Goal: Information Seeking & Learning: Check status

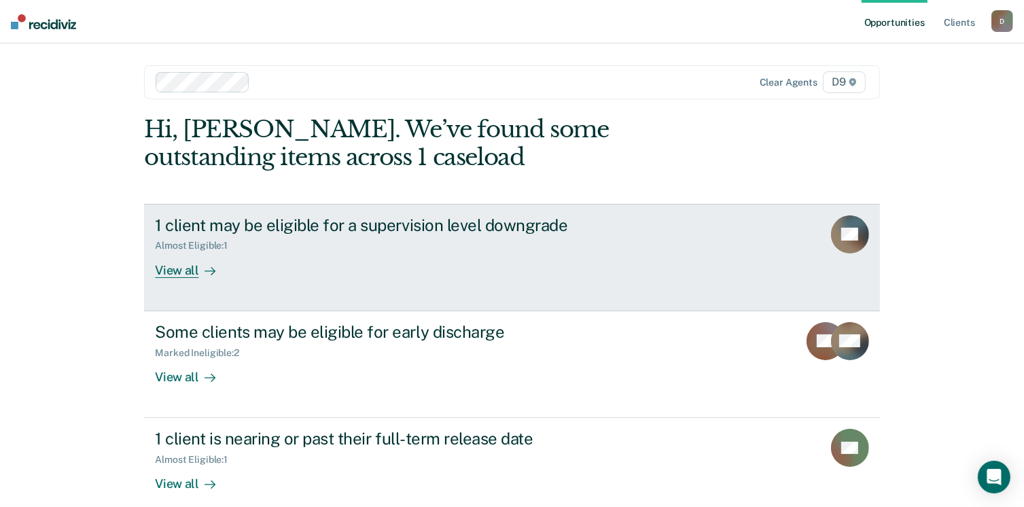
click at [179, 272] on div "View all" at bounding box center [193, 264] width 76 height 26
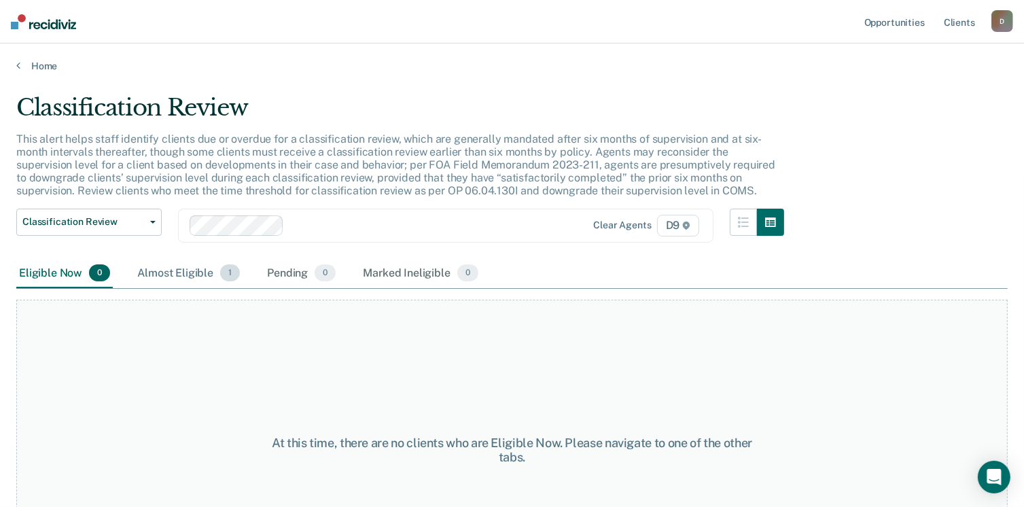
click at [190, 274] on div "Almost Eligible 1" at bounding box center [189, 274] width 108 height 30
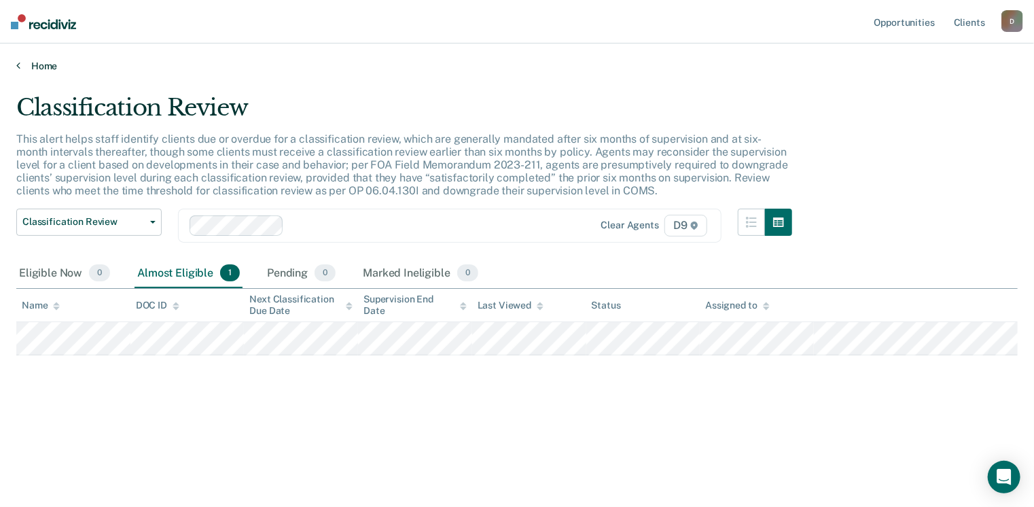
click at [22, 66] on link "Home" at bounding box center [516, 66] width 1001 height 12
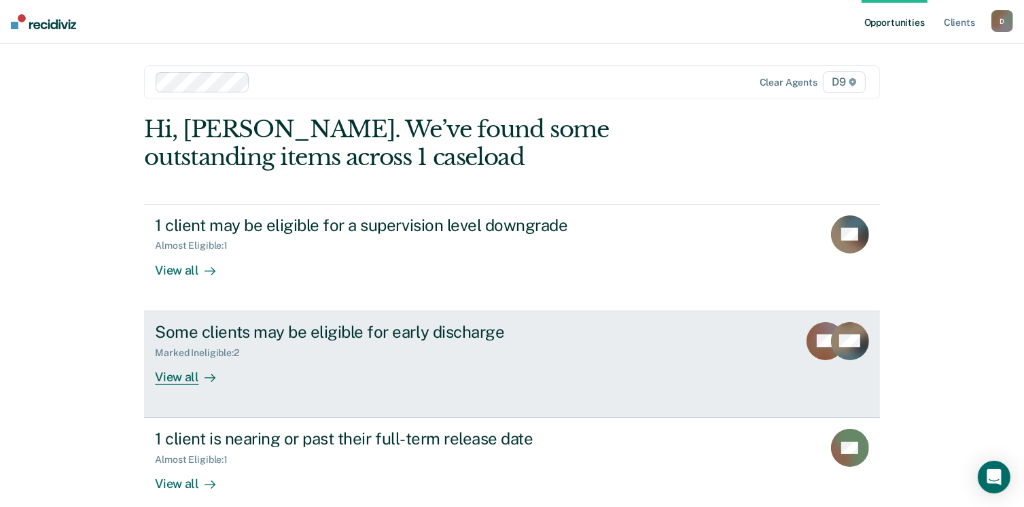
click at [213, 328] on div "Some clients may be eligible for early discharge" at bounding box center [393, 332] width 477 height 20
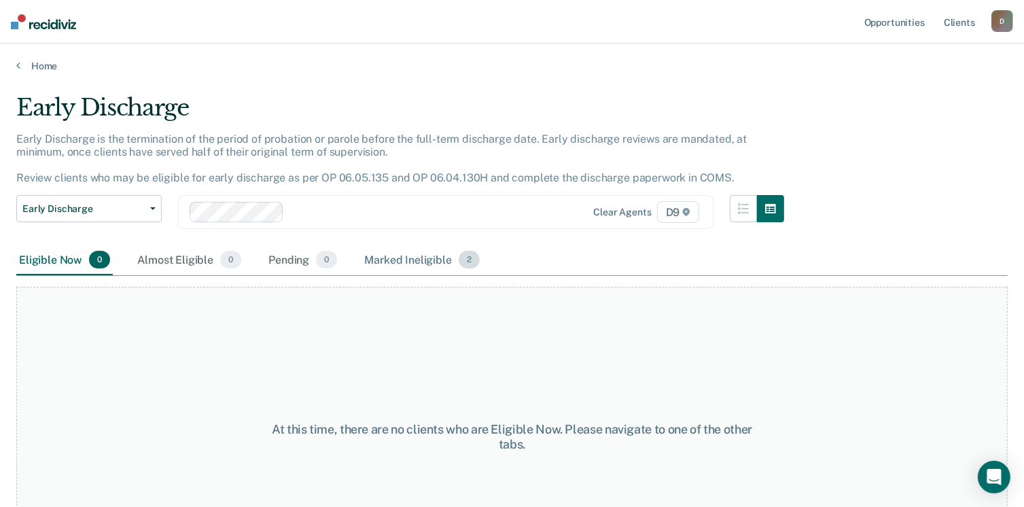
click at [394, 259] on div "Marked Ineligible 2" at bounding box center [421, 260] width 121 height 30
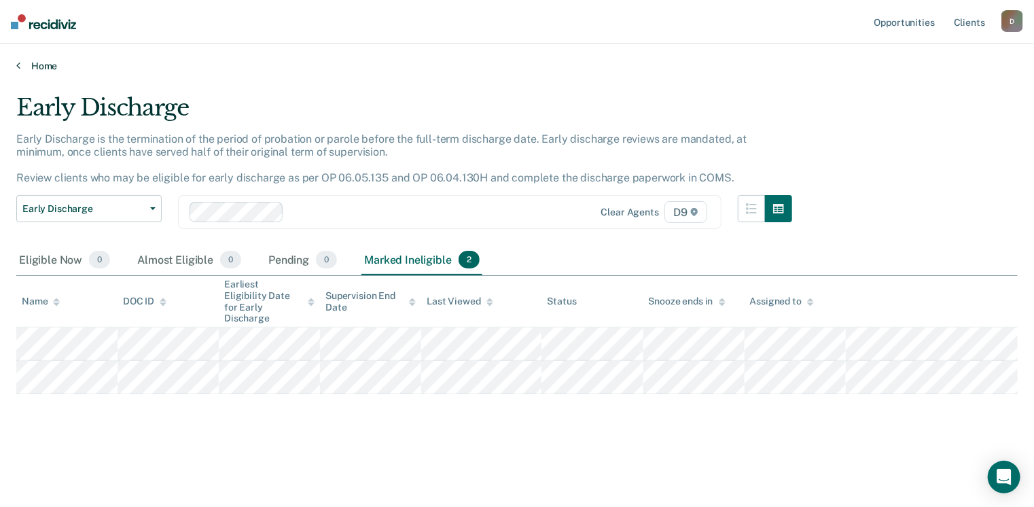
click at [17, 64] on icon at bounding box center [18, 65] width 4 height 11
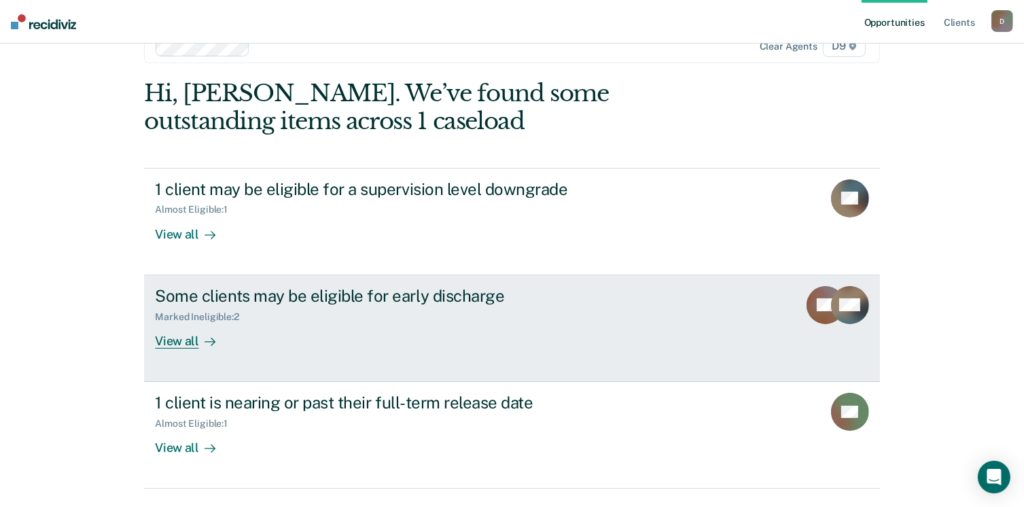
scroll to position [71, 0]
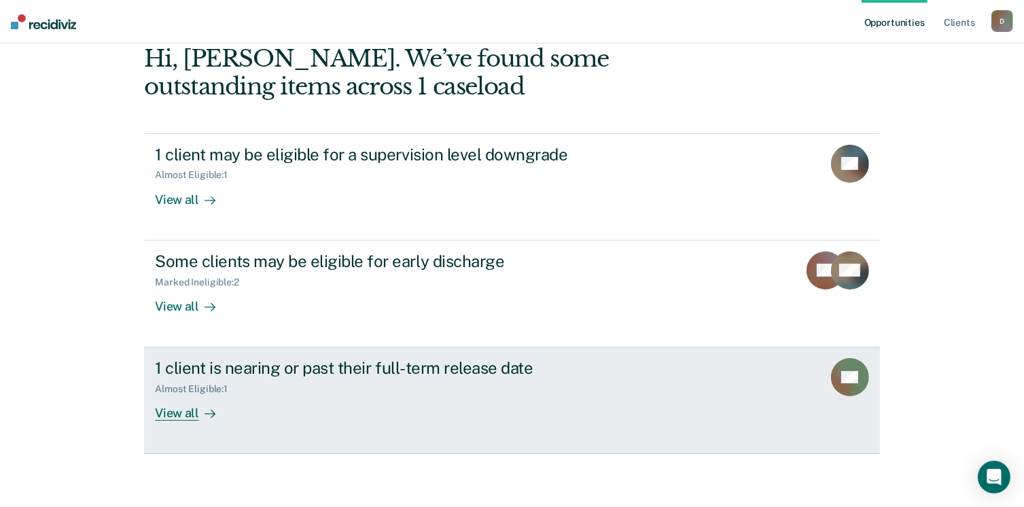
click at [215, 385] on div "Almost Eligible : 1" at bounding box center [197, 389] width 84 height 12
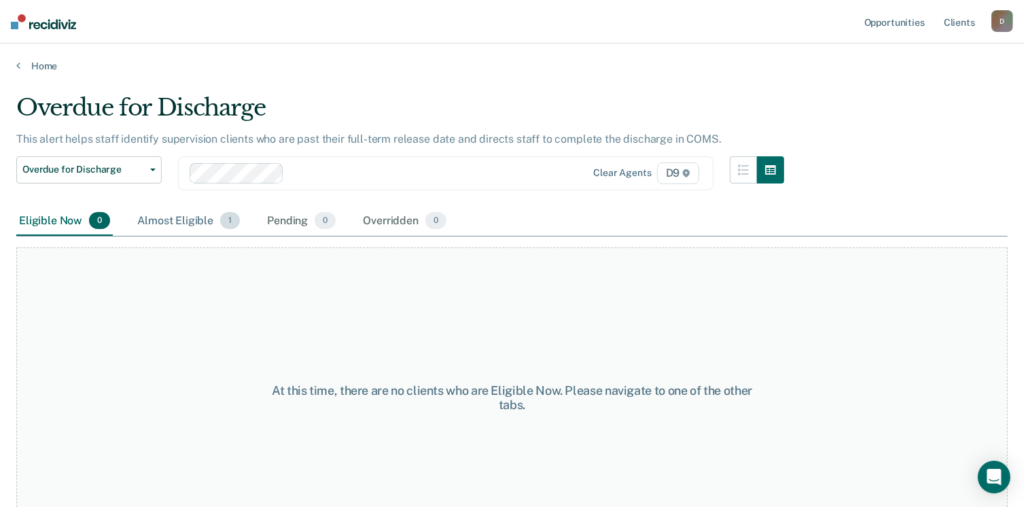
click at [190, 215] on div "Almost Eligible 1" at bounding box center [189, 222] width 108 height 30
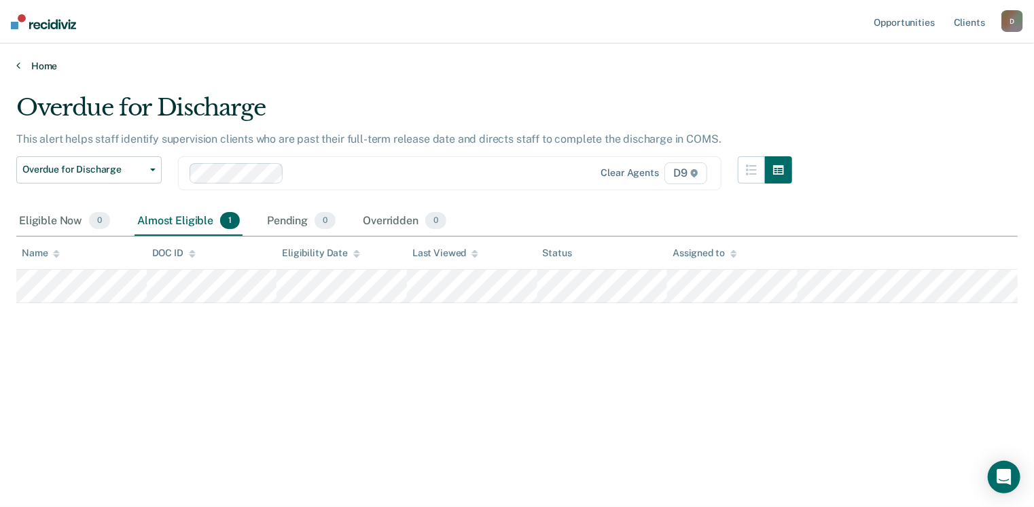
click at [39, 64] on link "Home" at bounding box center [516, 66] width 1001 height 12
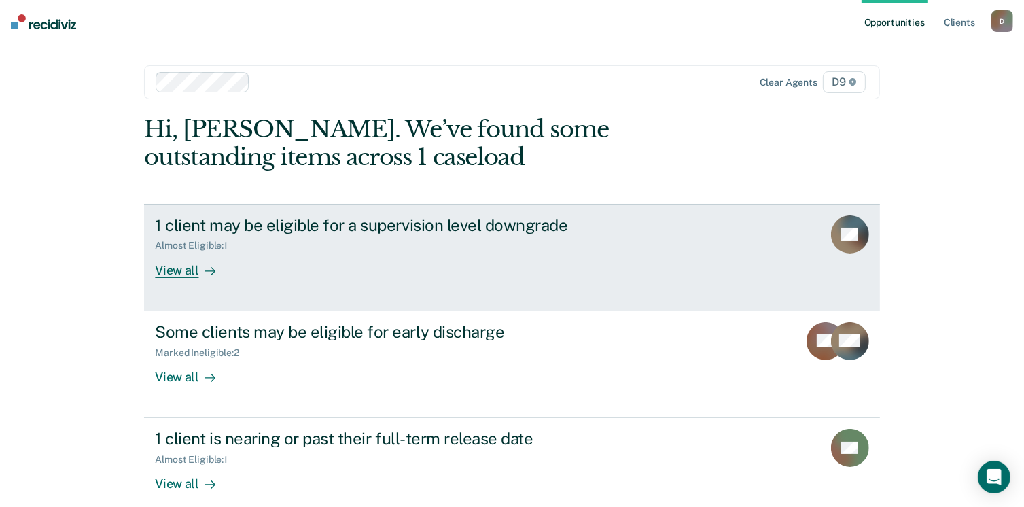
scroll to position [68, 0]
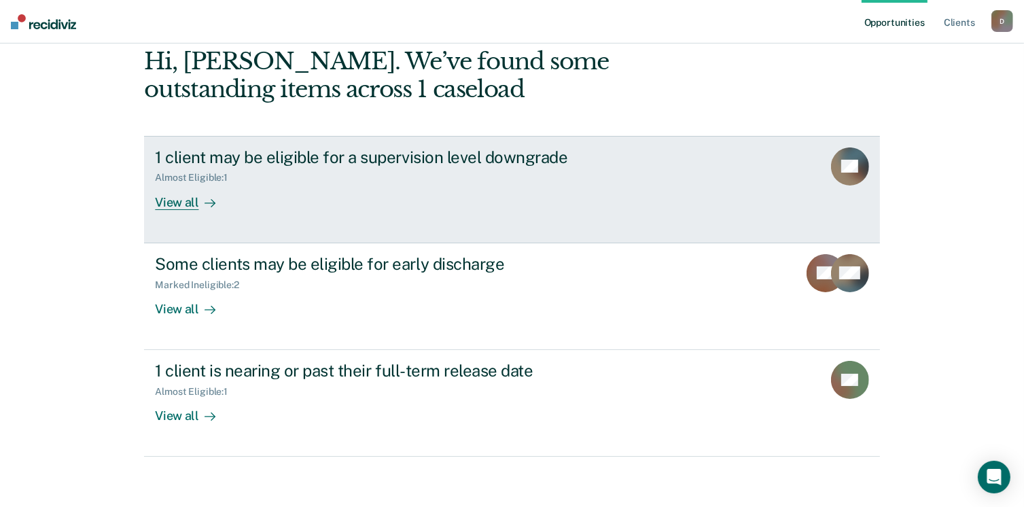
click at [181, 201] on div "View all" at bounding box center [193, 196] width 76 height 26
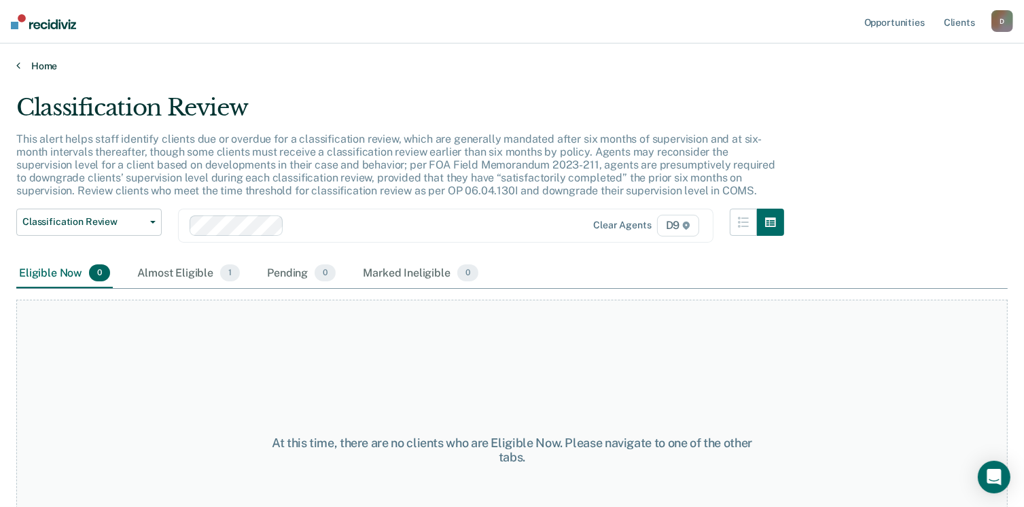
click at [20, 62] on link "Home" at bounding box center [511, 66] width 991 height 12
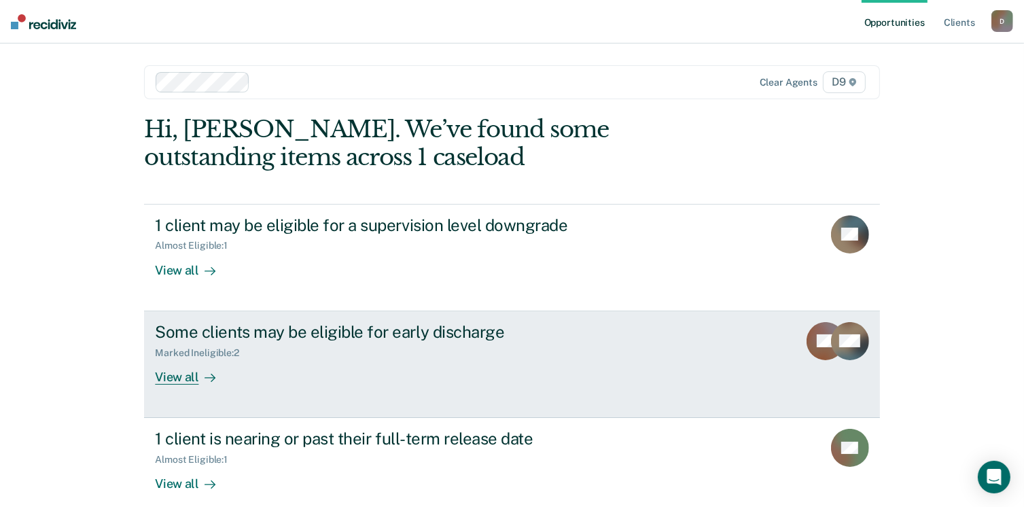
click at [253, 332] on div "Some clients may be eligible for early discharge" at bounding box center [393, 332] width 477 height 20
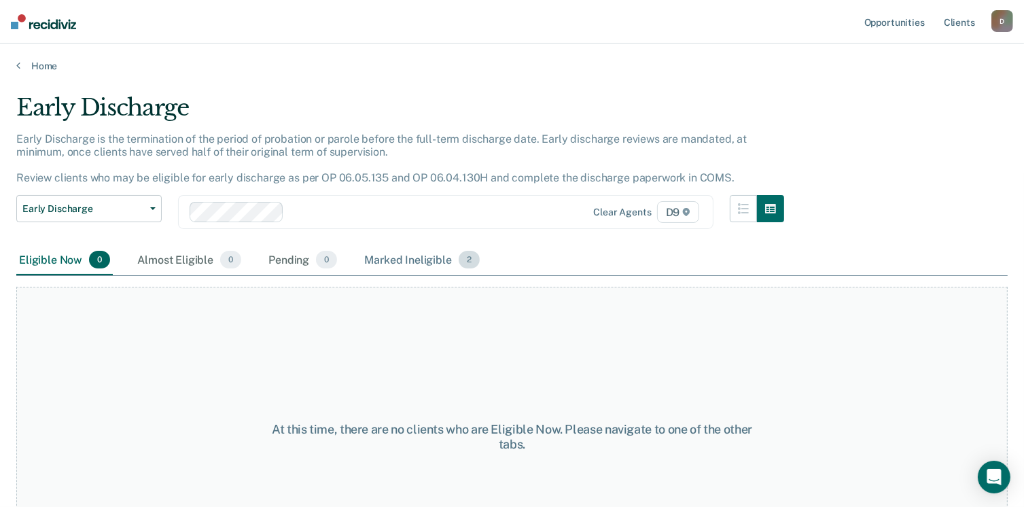
click at [416, 258] on div "Marked Ineligible 2" at bounding box center [421, 260] width 121 height 30
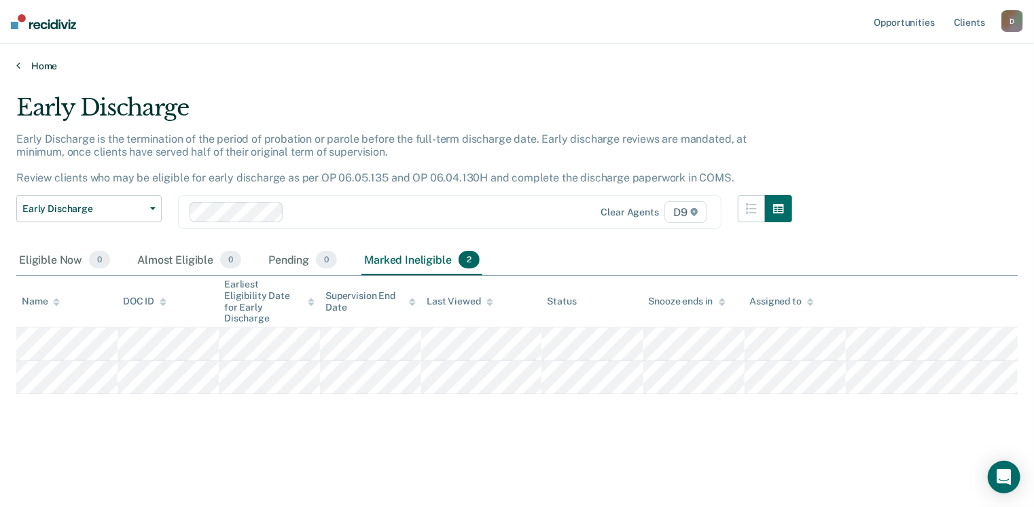
click at [38, 64] on link "Home" at bounding box center [516, 66] width 1001 height 12
